Goal: Transaction & Acquisition: Book appointment/travel/reservation

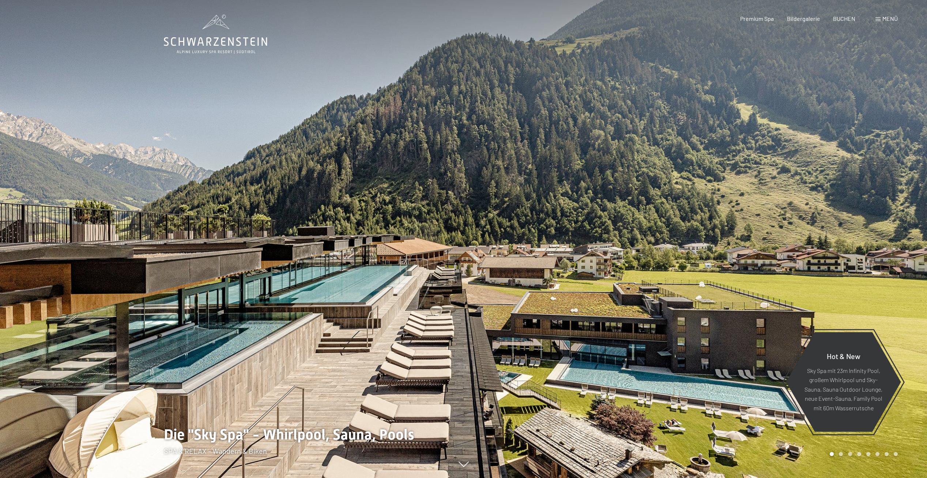
click at [883, 18] on span "Menü" at bounding box center [889, 18] width 15 height 7
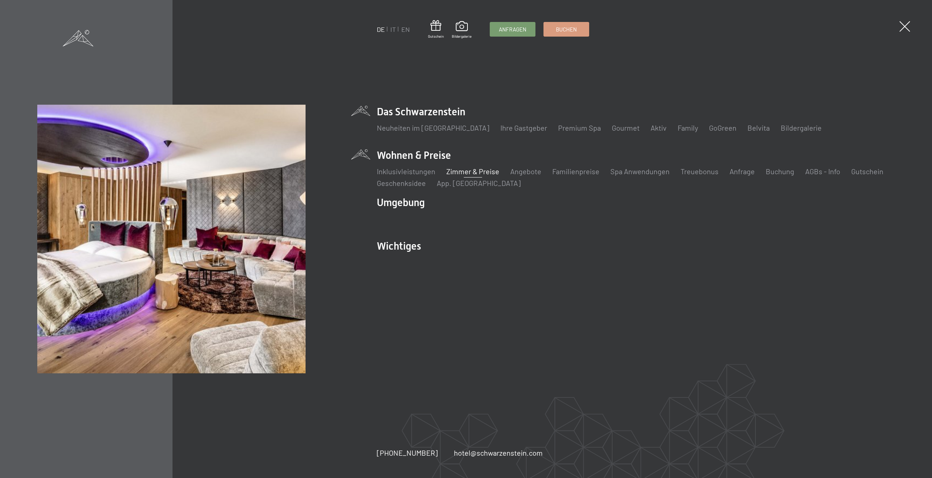
click at [472, 171] on link "Zimmer & Preise" at bounding box center [472, 171] width 53 height 9
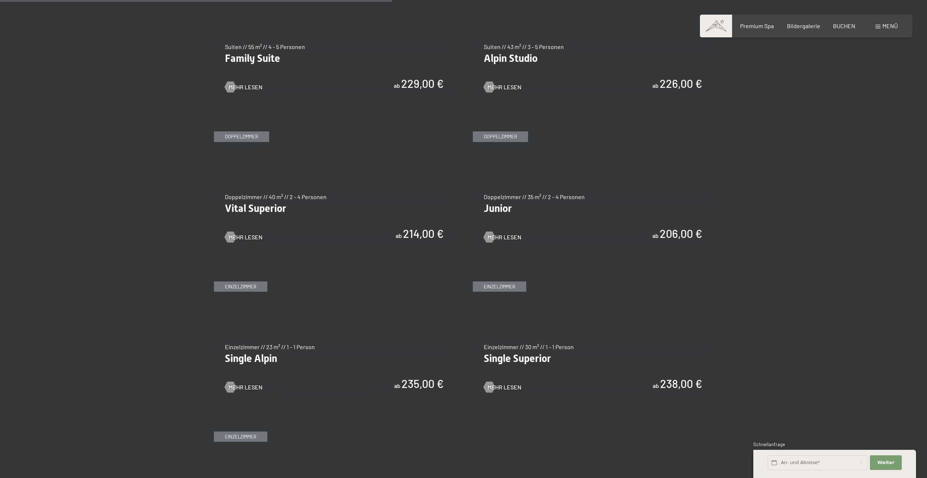
scroll to position [987, 0]
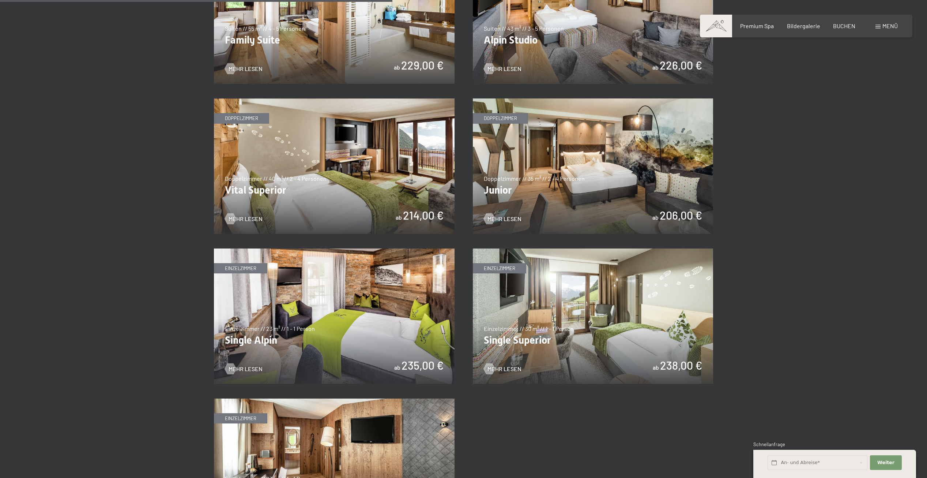
click at [290, 148] on img at bounding box center [334, 165] width 241 height 135
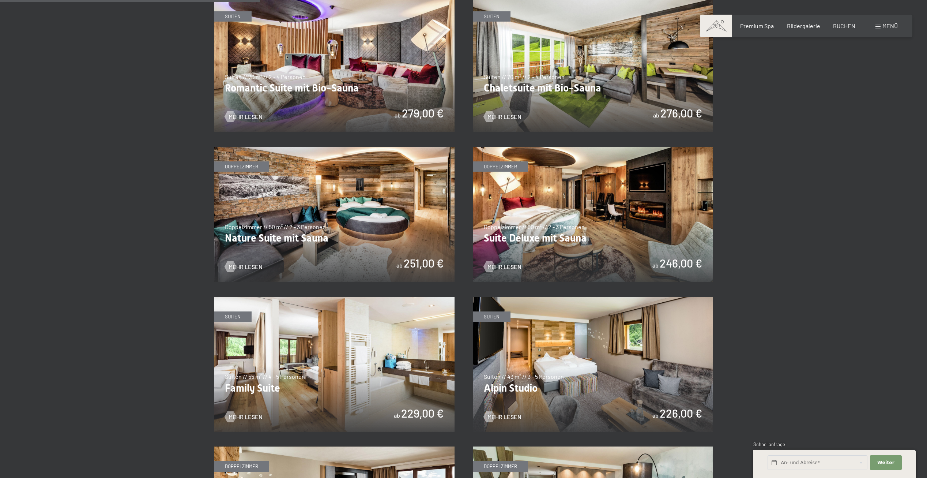
scroll to position [622, 0]
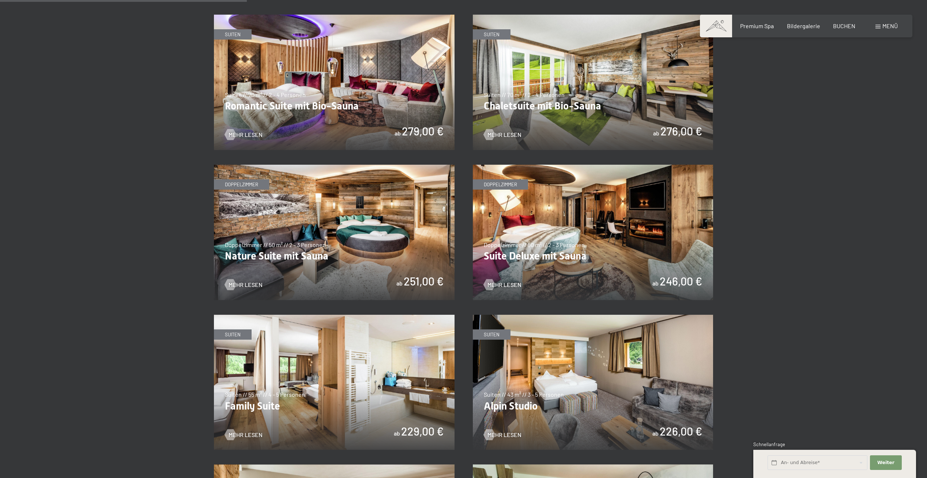
click at [324, 218] on img at bounding box center [334, 232] width 241 height 135
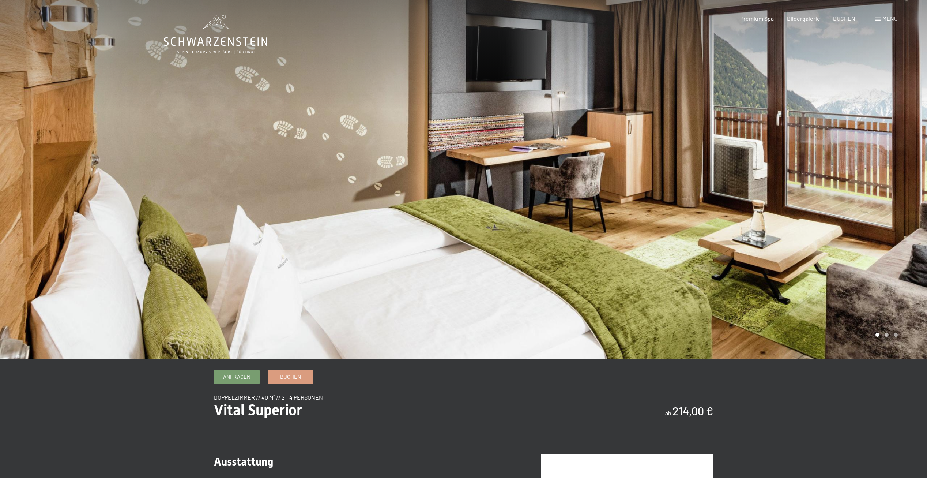
click at [894, 182] on div at bounding box center [696, 179] width 464 height 358
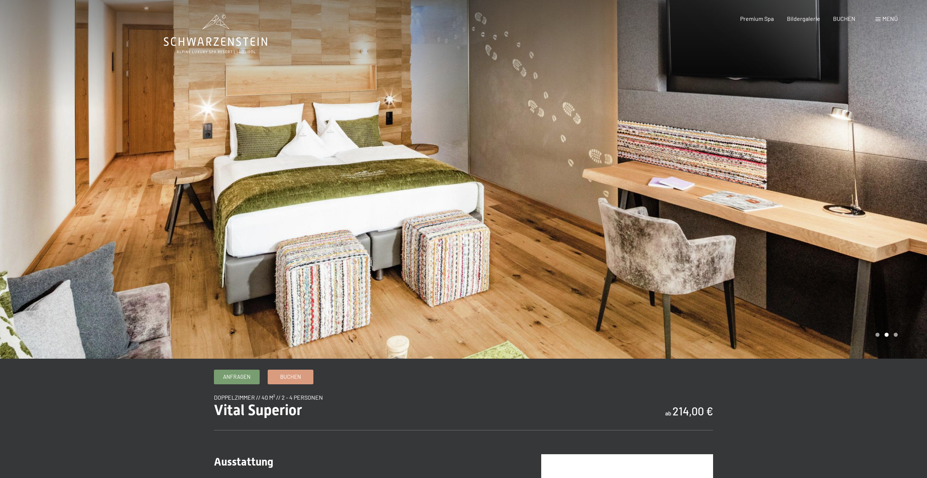
click at [890, 182] on div at bounding box center [696, 179] width 464 height 358
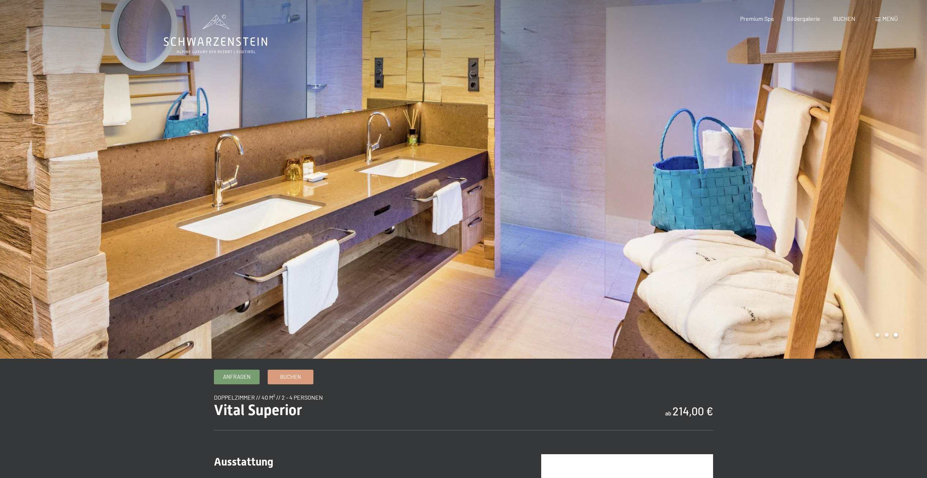
click at [888, 183] on div at bounding box center [696, 179] width 464 height 358
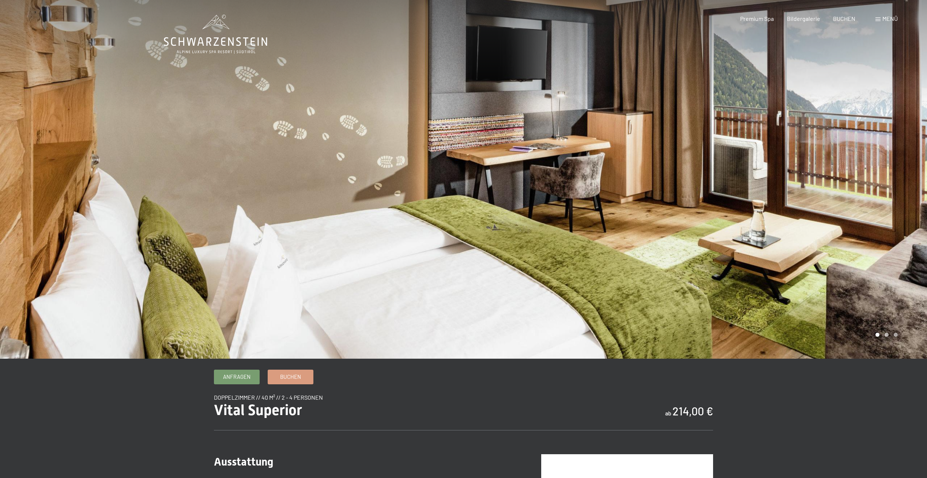
click at [888, 183] on div at bounding box center [696, 179] width 464 height 358
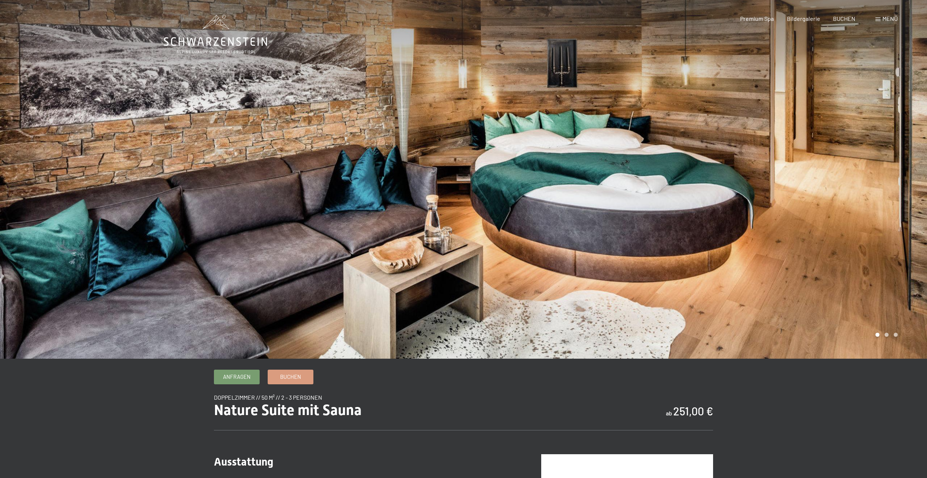
click at [834, 167] on div at bounding box center [696, 179] width 464 height 358
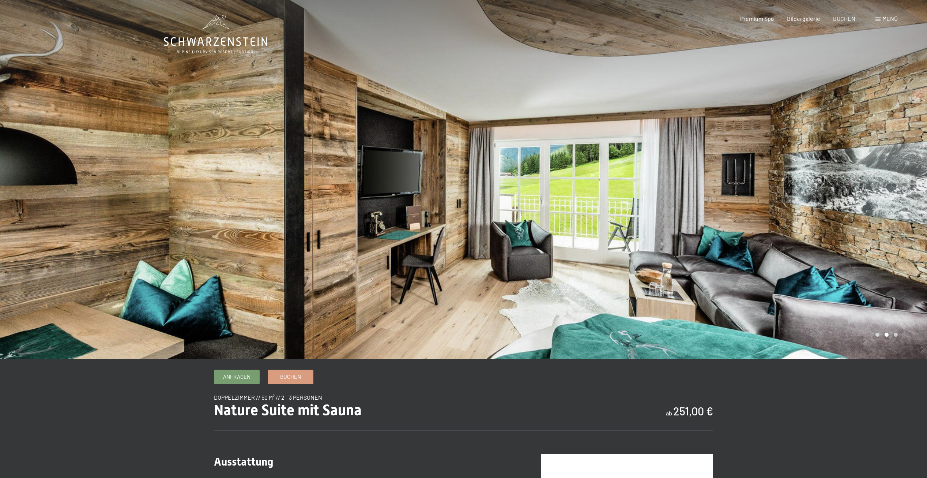
click at [833, 169] on div at bounding box center [696, 179] width 464 height 358
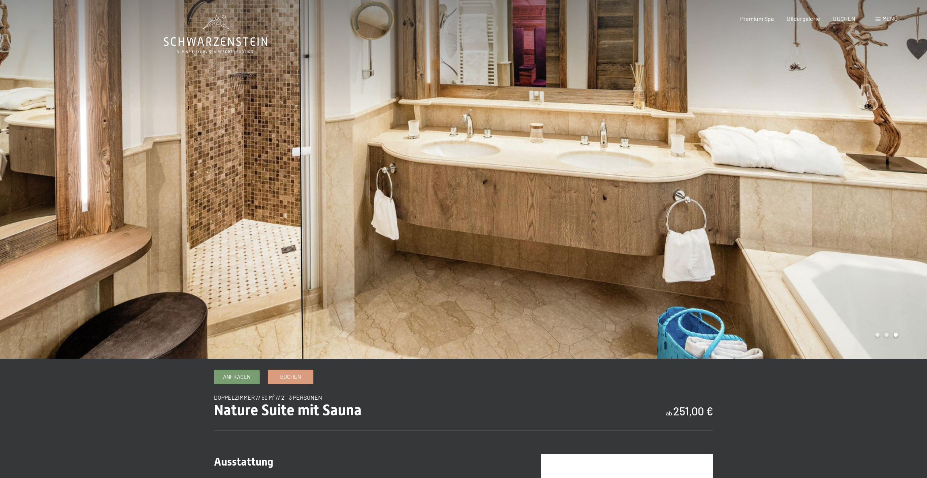
click at [833, 169] on div at bounding box center [696, 179] width 464 height 358
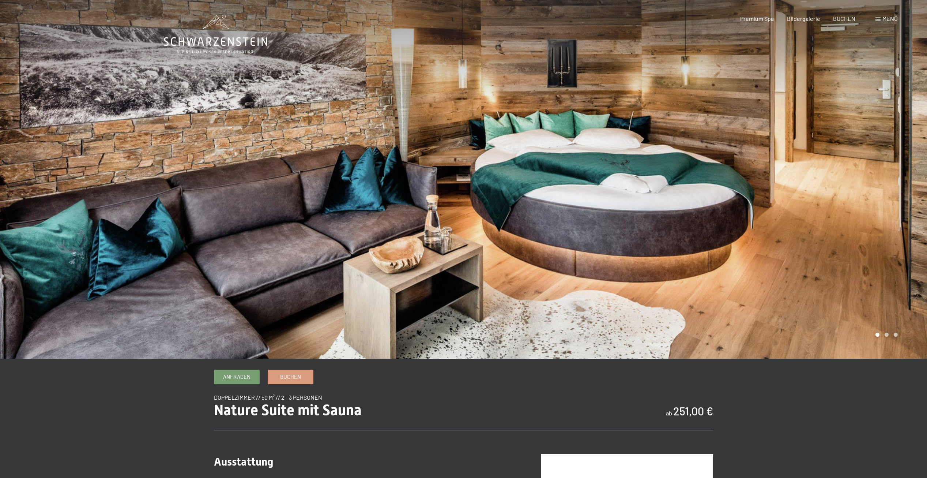
click at [832, 169] on div at bounding box center [696, 179] width 464 height 358
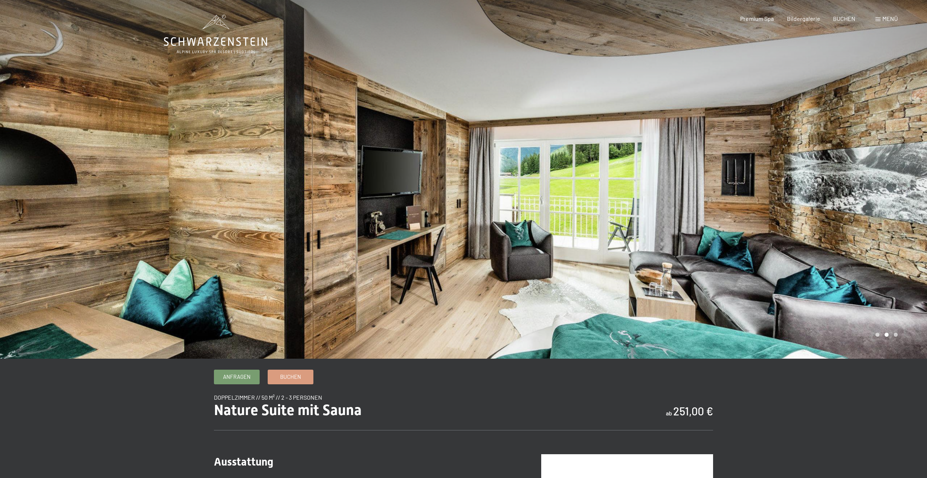
click at [832, 169] on div at bounding box center [696, 179] width 464 height 358
